Goal: Task Accomplishment & Management: Complete application form

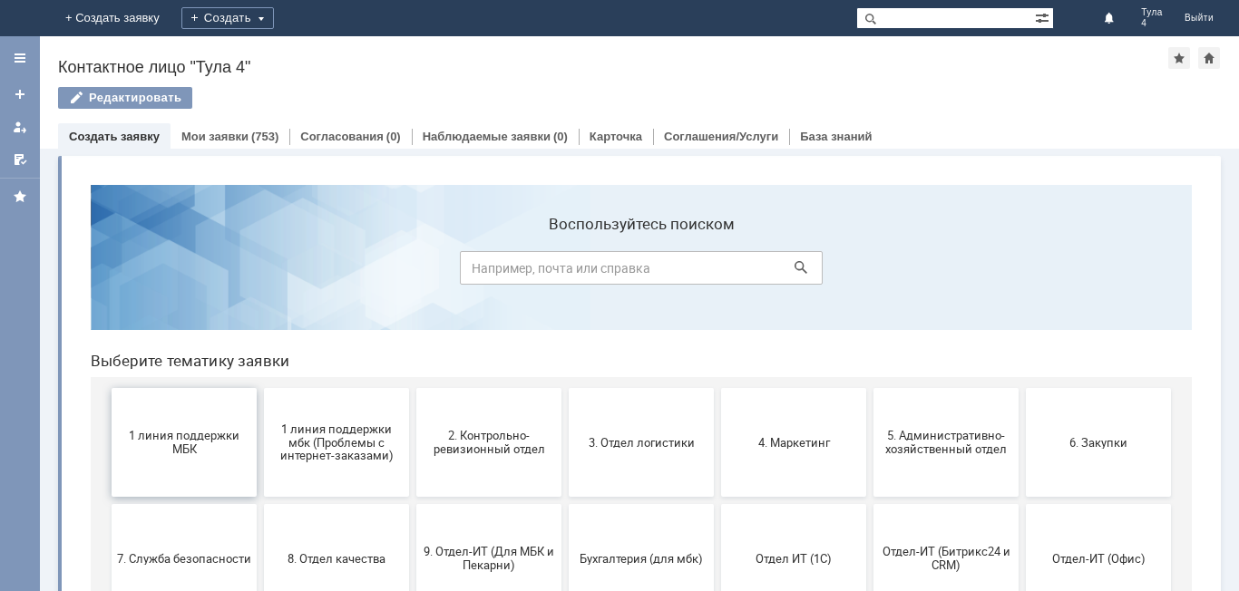
click at [203, 451] on span "1 линия поддержки МБК" at bounding box center [184, 442] width 134 height 27
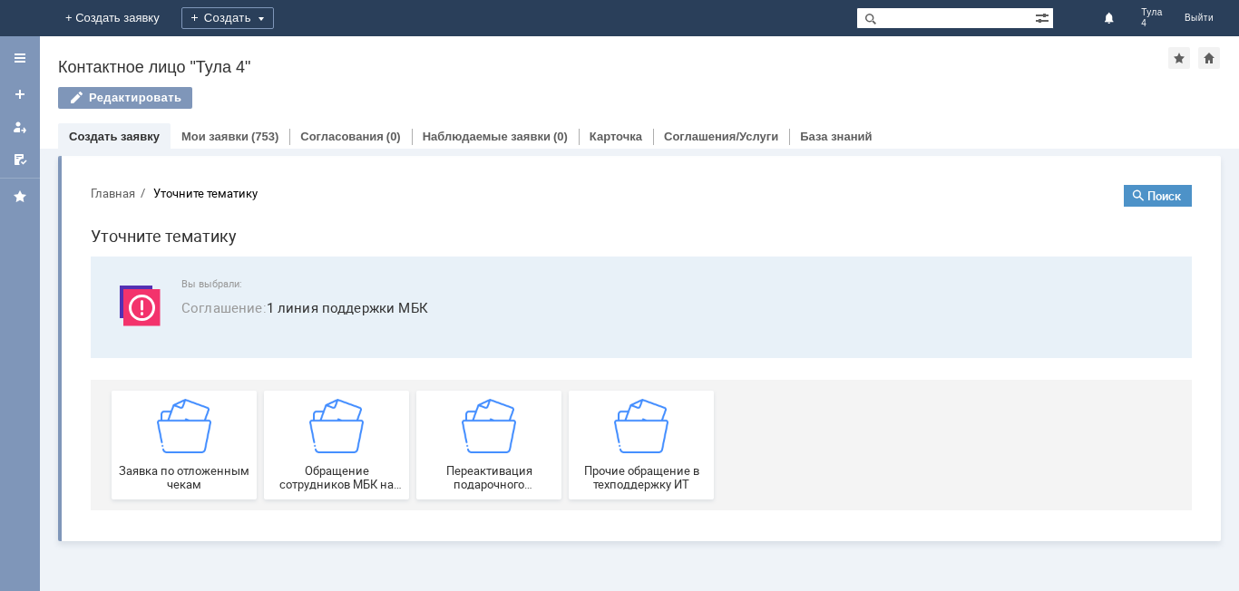
click at [203, 451] on img at bounding box center [184, 426] width 54 height 54
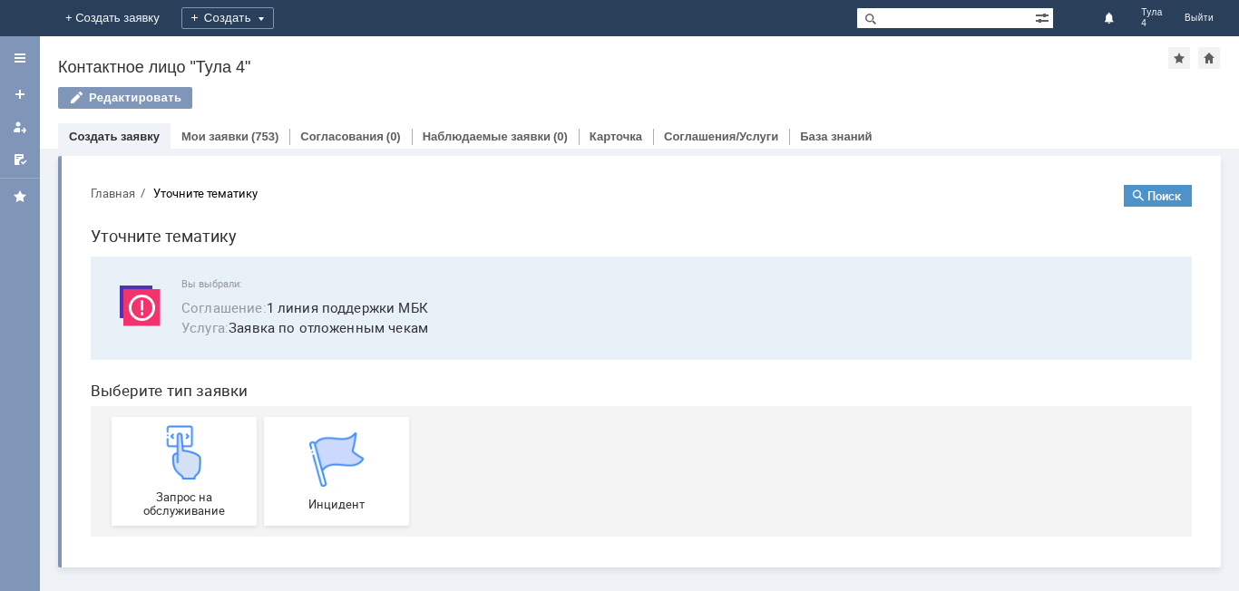
click at [203, 451] on img at bounding box center [184, 452] width 54 height 54
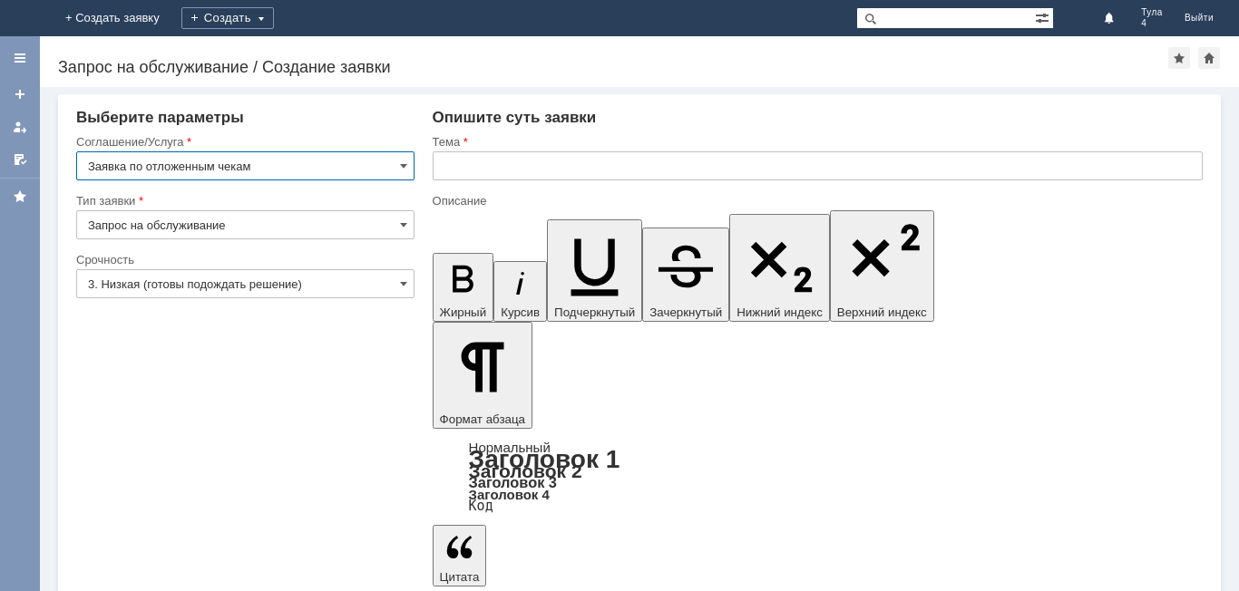
click at [490, 166] on input "text" at bounding box center [818, 165] width 770 height 29
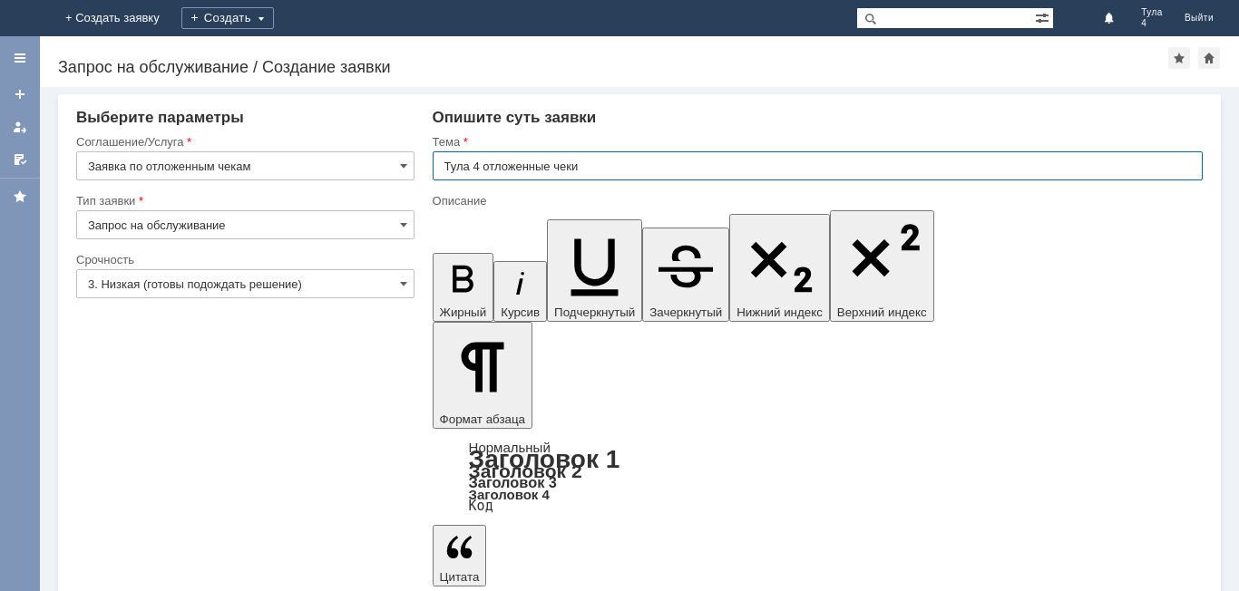
type input "Тула 4 отложенные чеки"
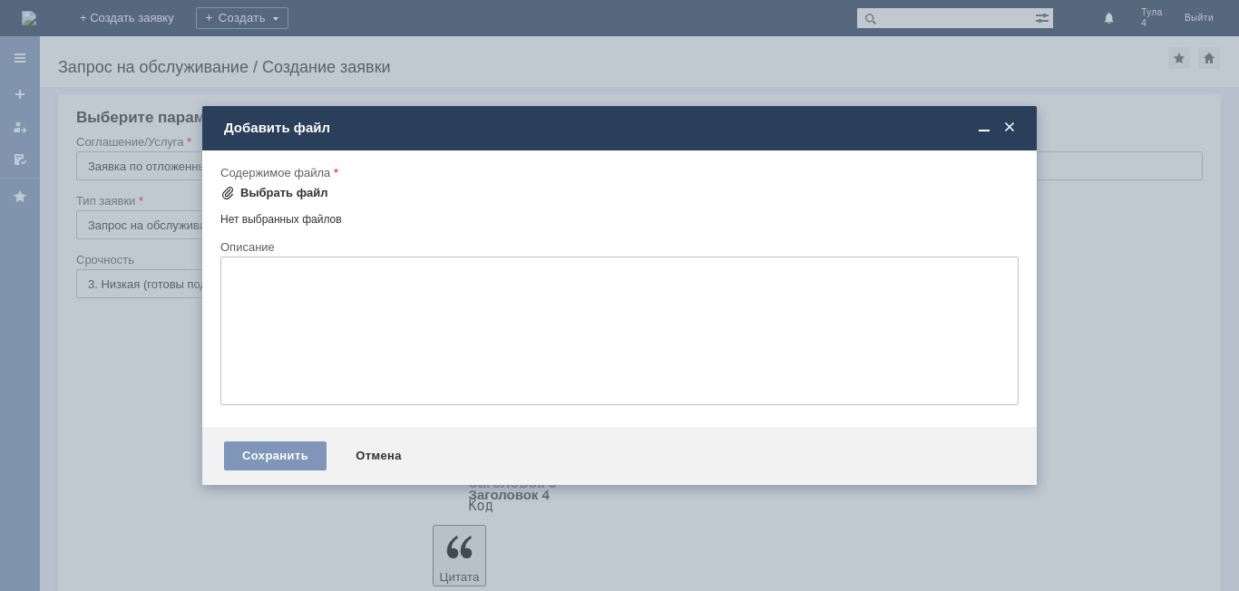
click at [305, 190] on div "Выбрать файл" at bounding box center [284, 193] width 88 height 15
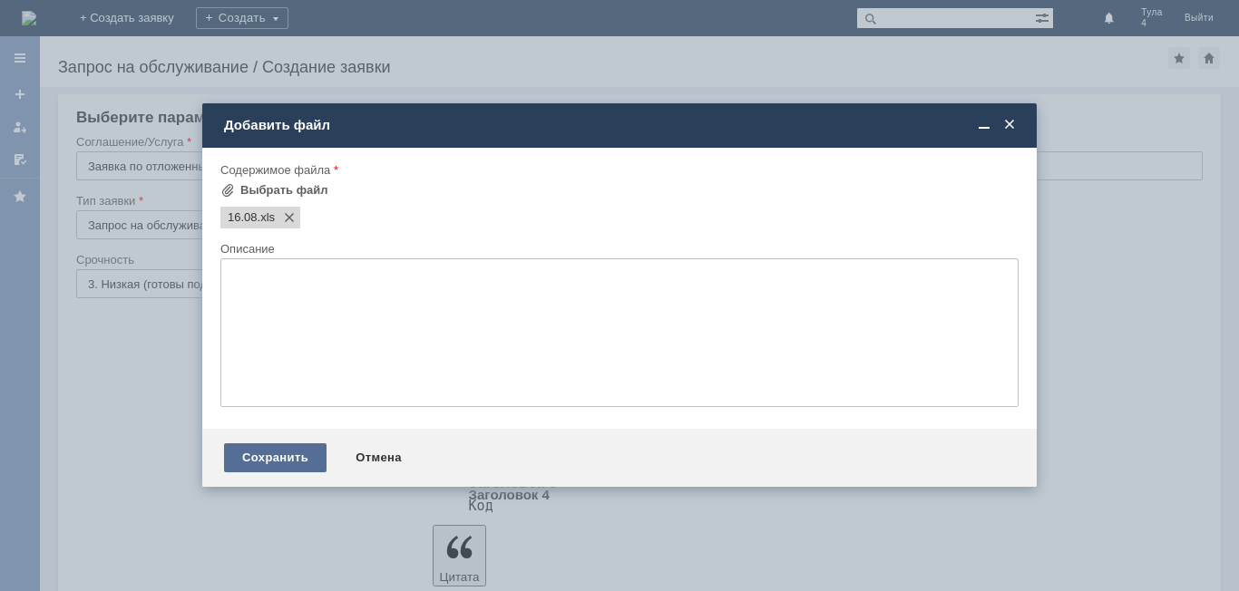
click at [270, 458] on div "Сохранить" at bounding box center [275, 458] width 102 height 29
